Goal: Information Seeking & Learning: Learn about a topic

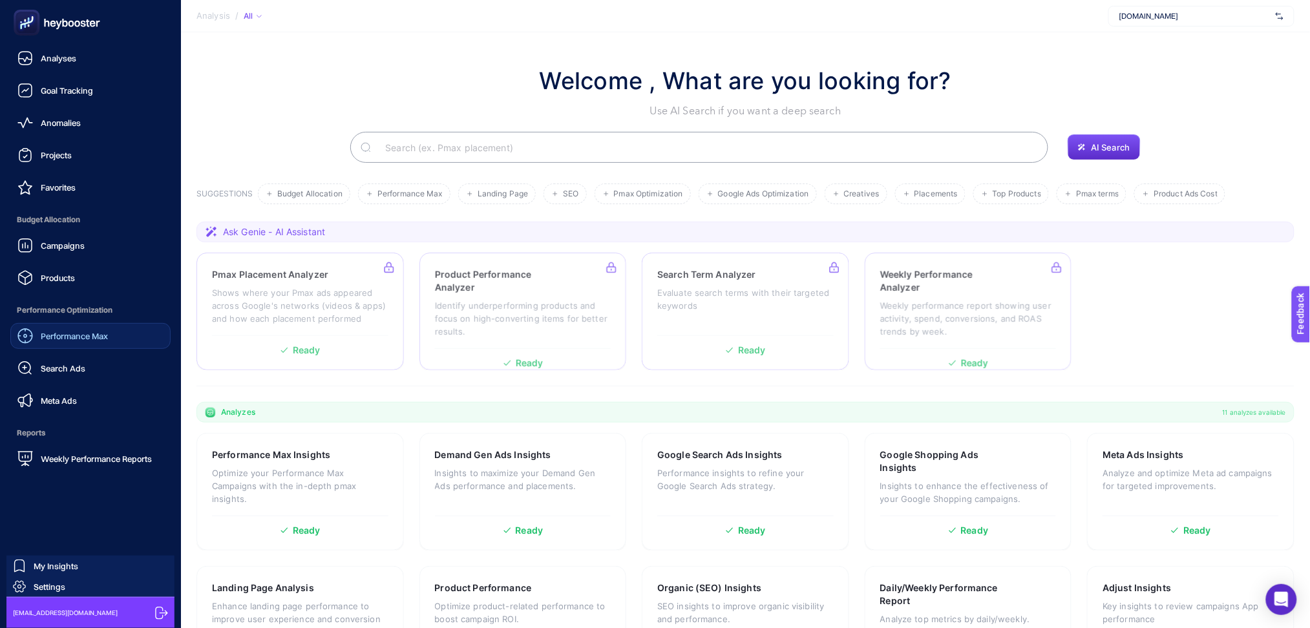
click at [63, 335] on span "Performance Max" at bounding box center [74, 336] width 67 height 10
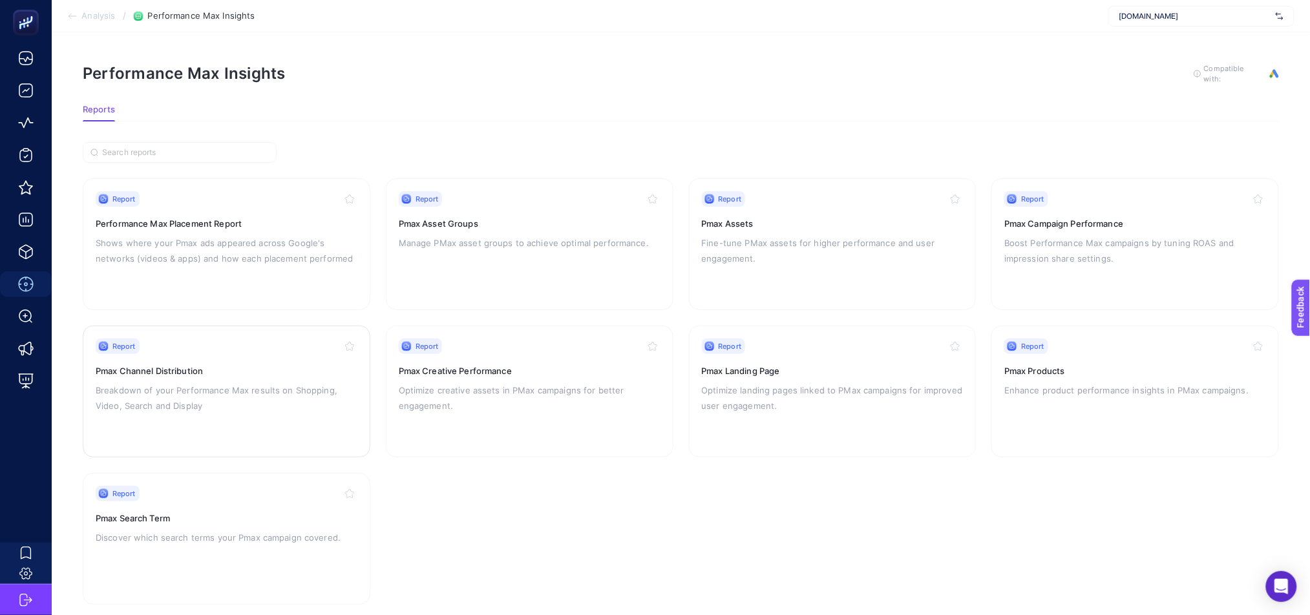
click at [277, 383] on p "Breakdown of your Performance Max results on Shopping, Video, Search and Display" at bounding box center [227, 398] width 262 height 31
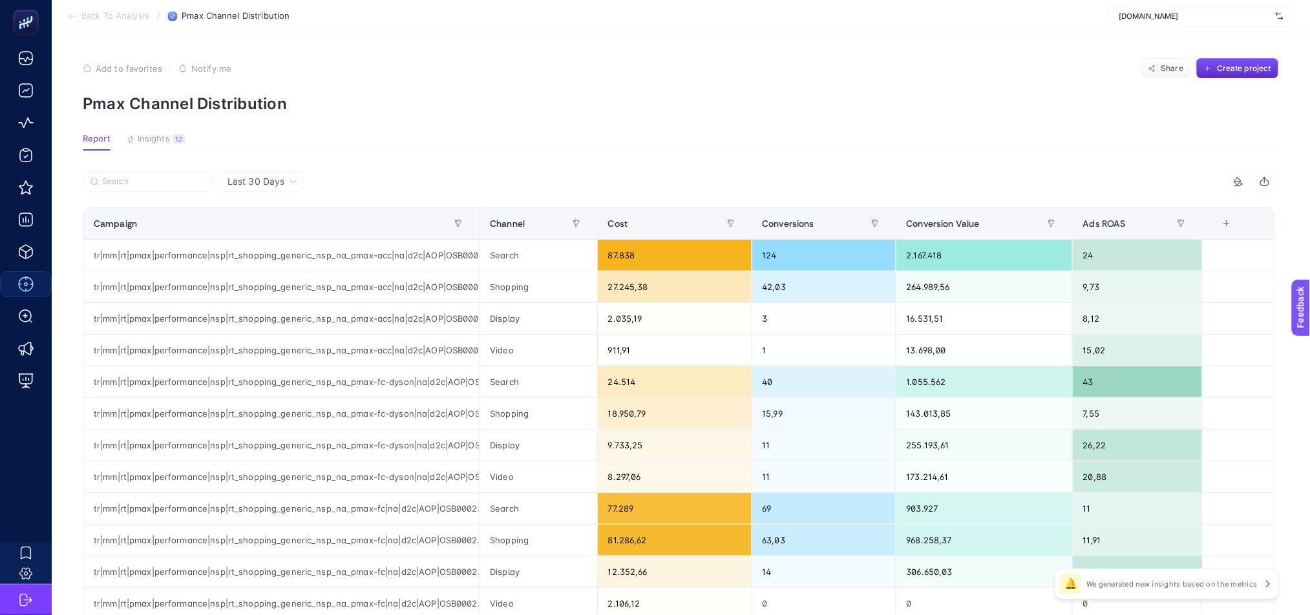
click at [291, 184] on icon at bounding box center [293, 182] width 8 height 8
click at [270, 226] on li "Last 7 Days" at bounding box center [259, 231] width 79 height 23
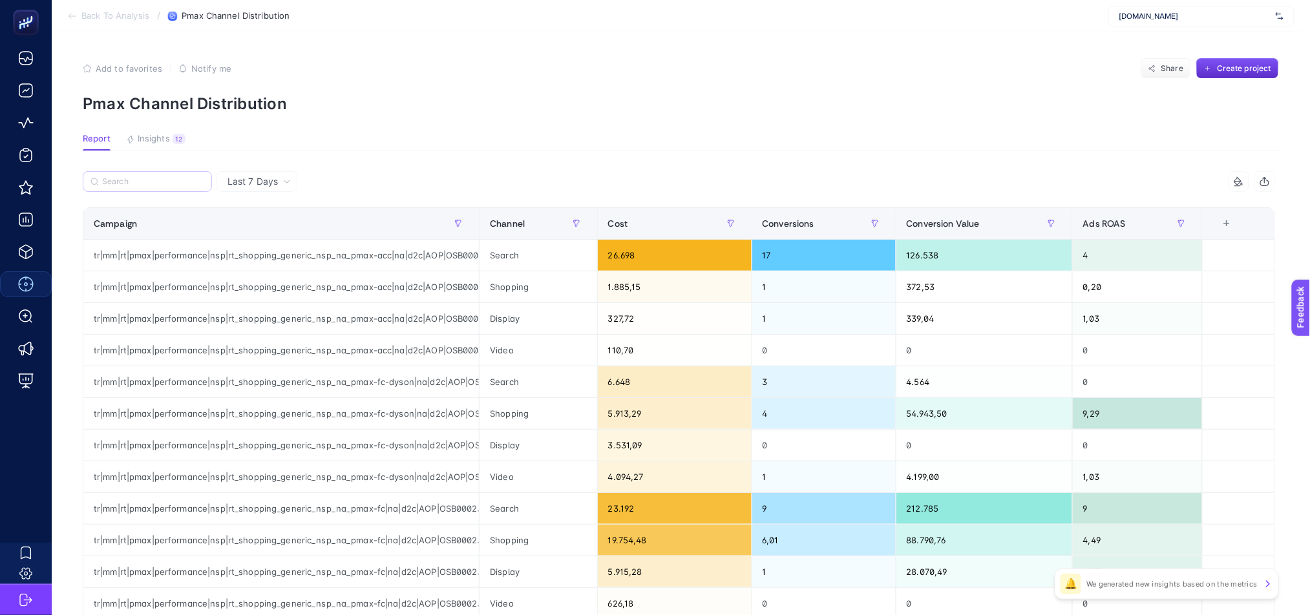
click at [189, 190] on label at bounding box center [147, 181] width 129 height 21
click at [0, 0] on input "Search" at bounding box center [0, 0] width 0 height 0
click at [183, 177] on input "Search" at bounding box center [153, 182] width 102 height 10
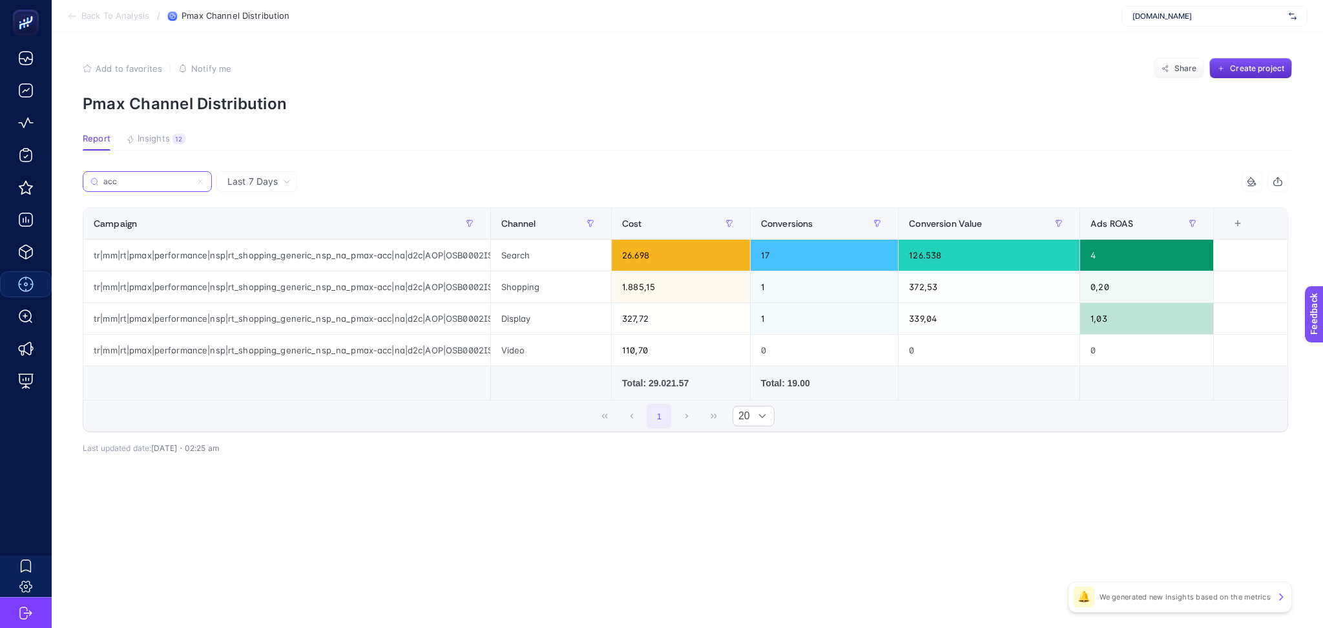
click at [162, 185] on input "acc" at bounding box center [147, 182] width 88 height 10
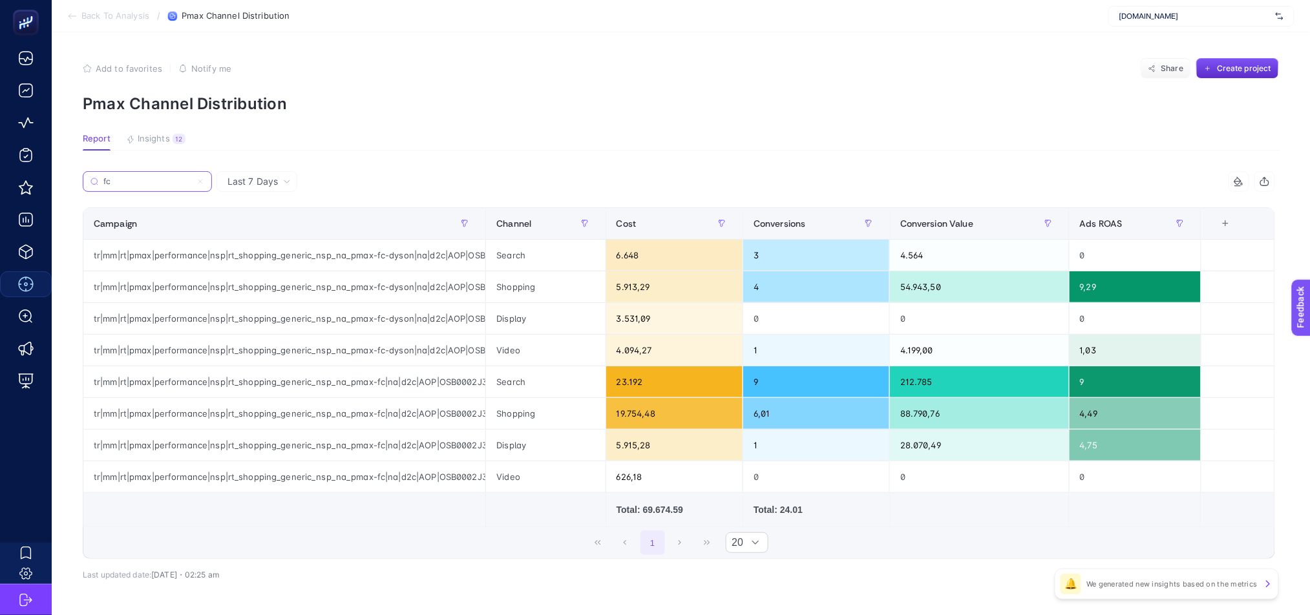
type input "fc"
